Goal: Find specific page/section

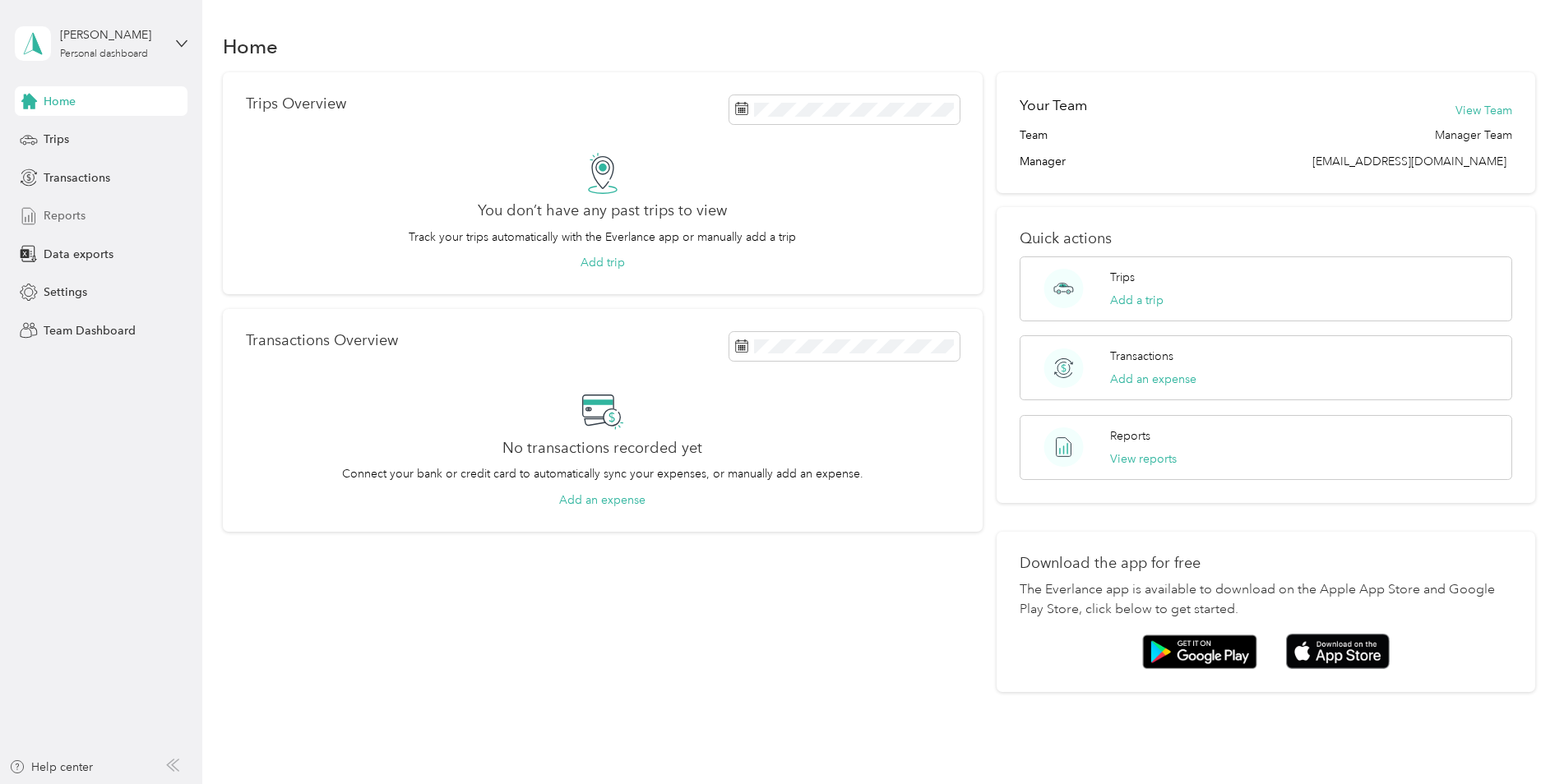
click at [54, 210] on span "Reports" at bounding box center [64, 216] width 42 height 18
